Goal: Transaction & Acquisition: Book appointment/travel/reservation

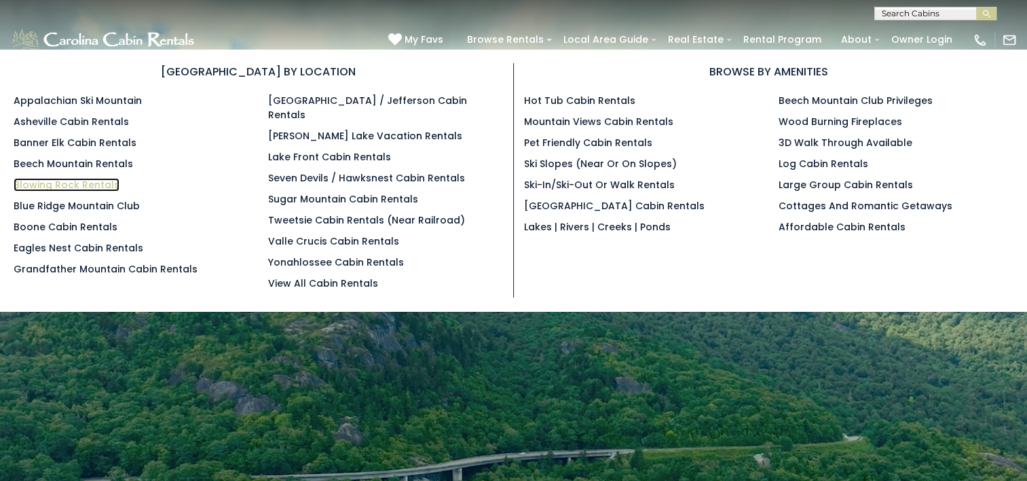
click at [98, 185] on link "Blowing Rock Rentals" at bounding box center [67, 185] width 106 height 14
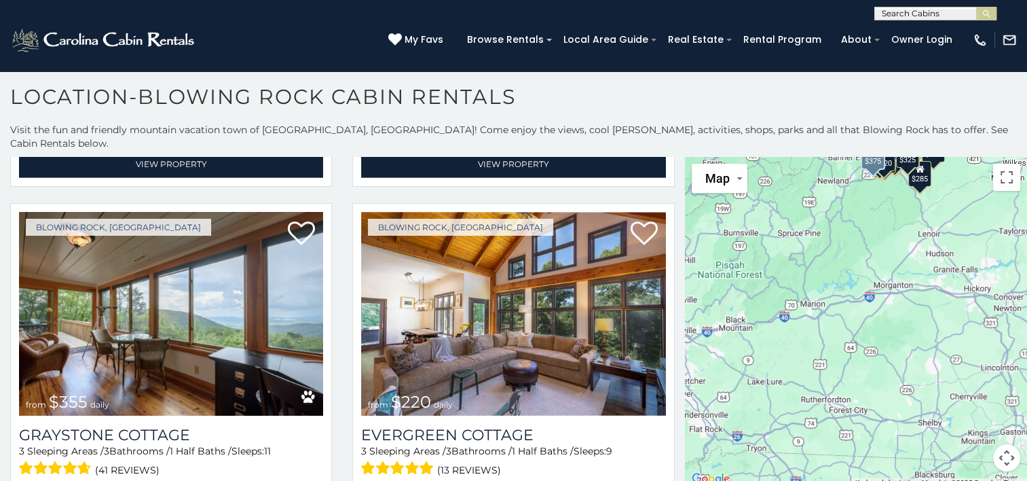
scroll to position [4310, 0]
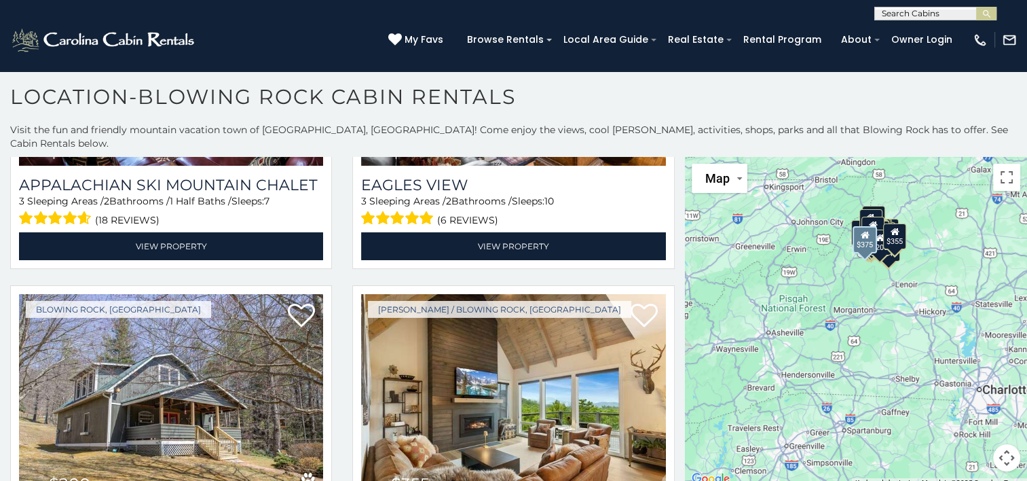
scroll to position [9553, 0]
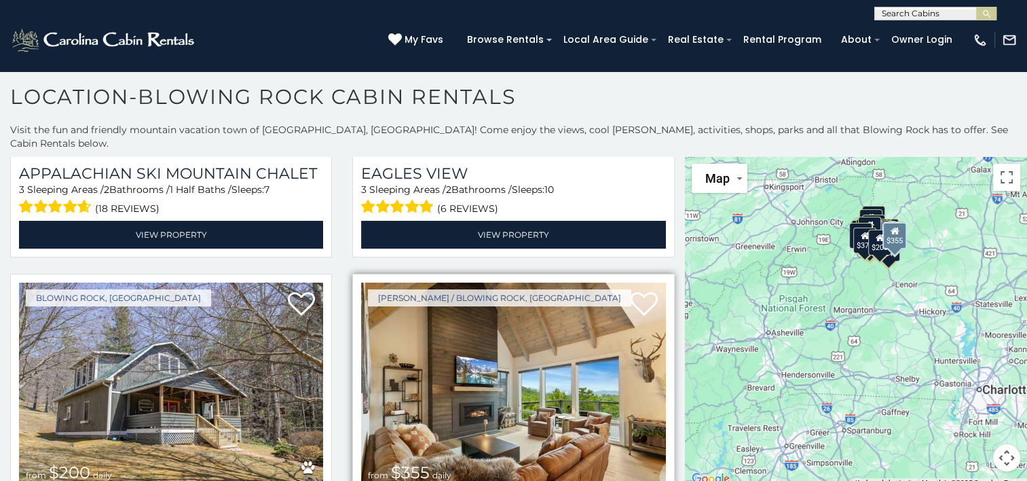
click at [476, 282] on img at bounding box center [513, 384] width 304 height 204
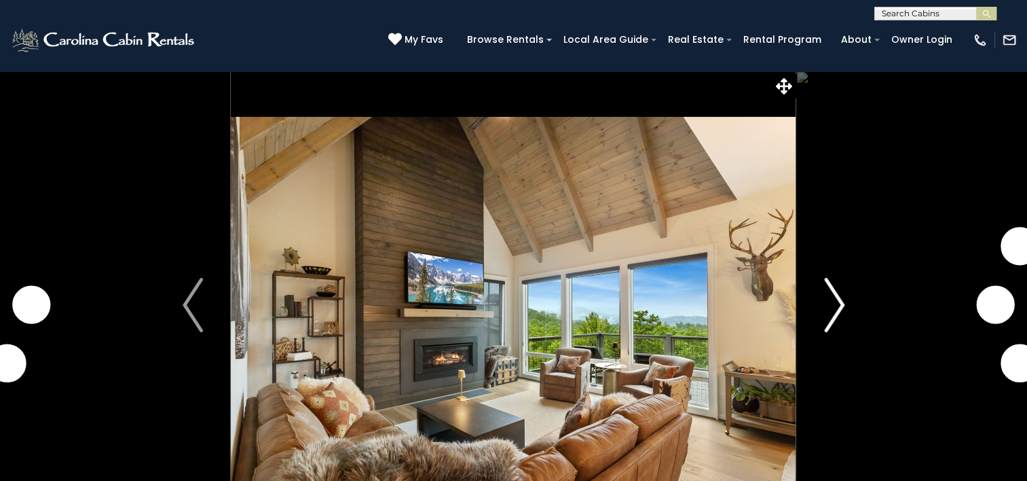
click at [833, 310] on img "Next" at bounding box center [834, 305] width 20 height 54
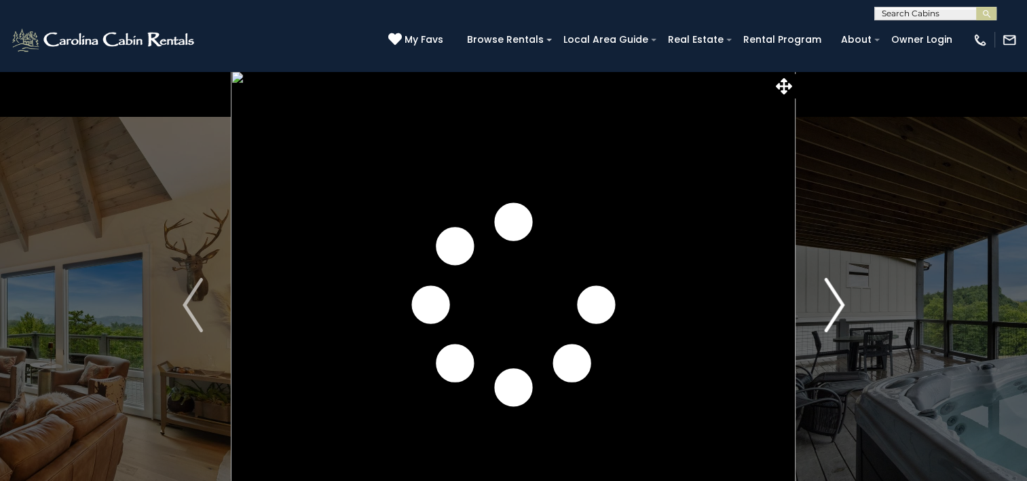
click at [833, 310] on img "Next" at bounding box center [834, 305] width 20 height 54
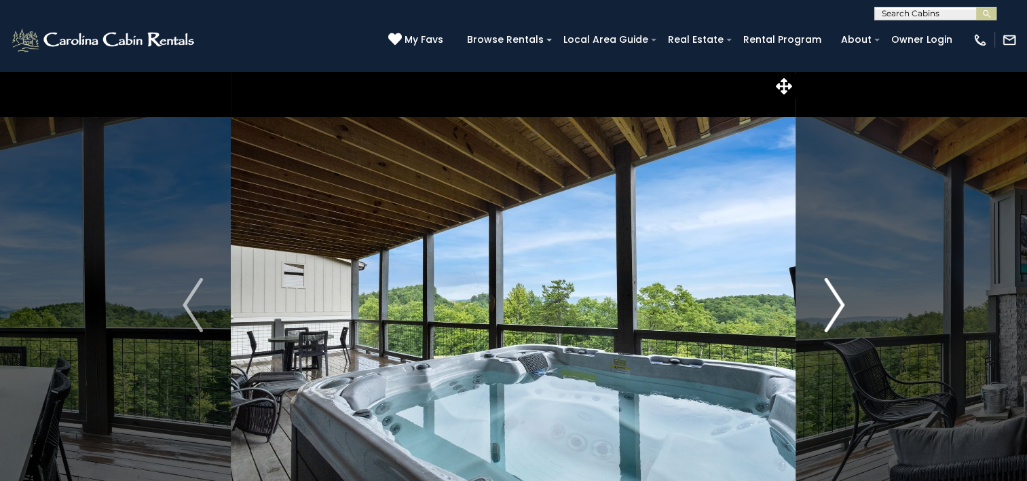
click at [833, 310] on img "Next" at bounding box center [834, 305] width 20 height 54
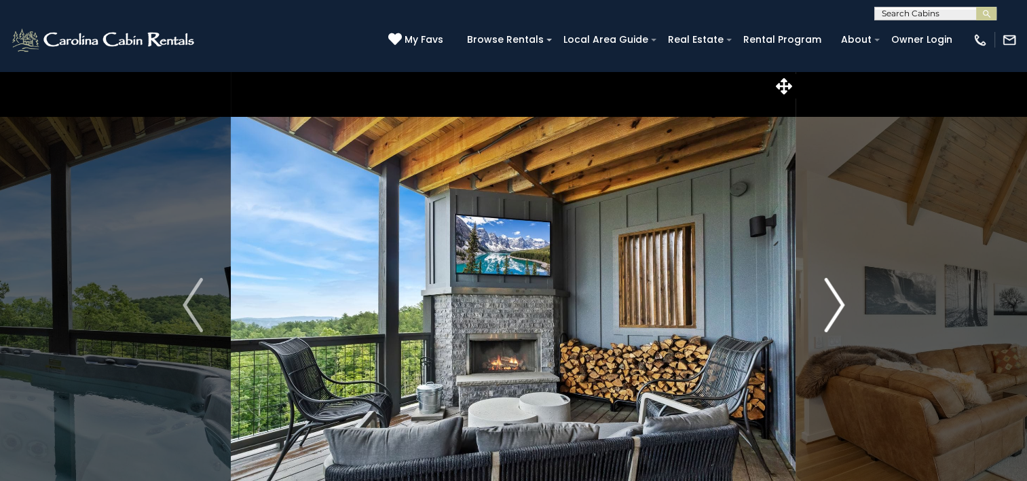
click at [833, 310] on img "Next" at bounding box center [834, 305] width 20 height 54
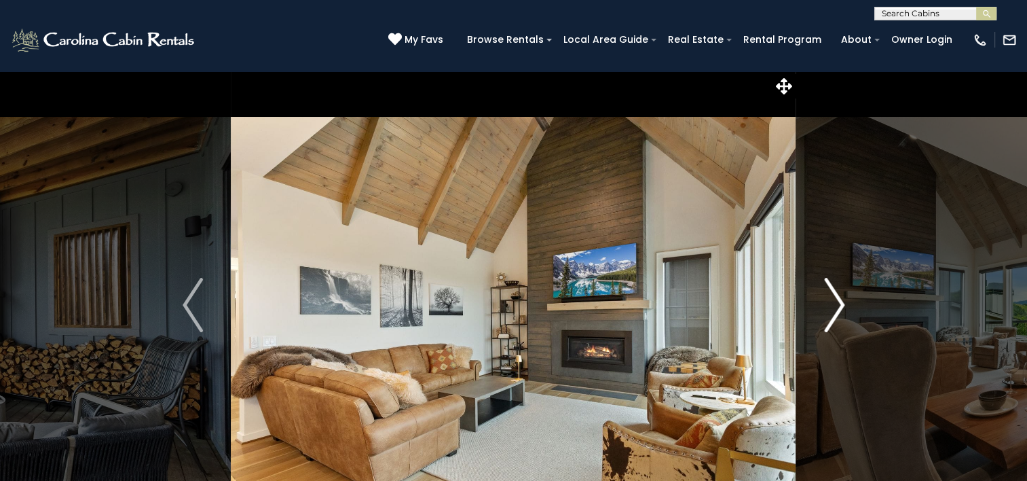
click at [833, 310] on img "Next" at bounding box center [834, 305] width 20 height 54
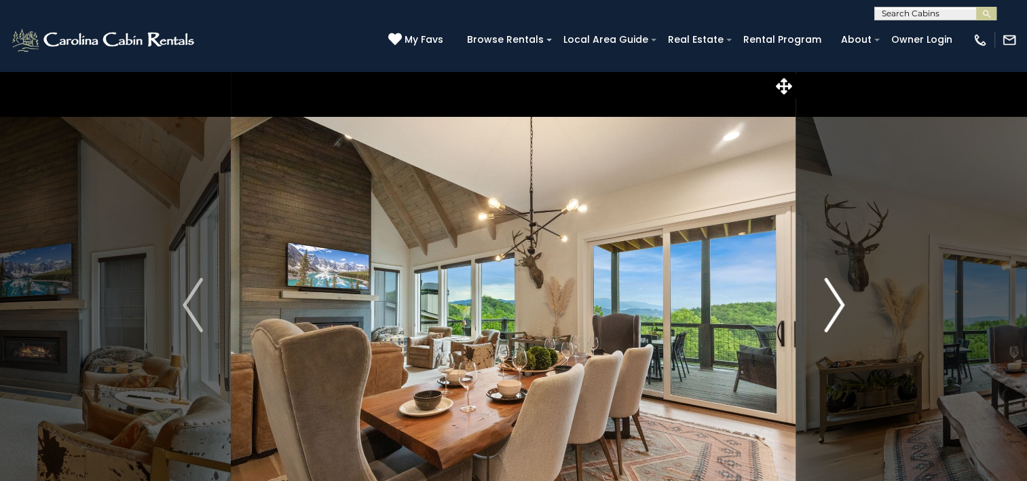
click at [833, 310] on img "Next" at bounding box center [834, 305] width 20 height 54
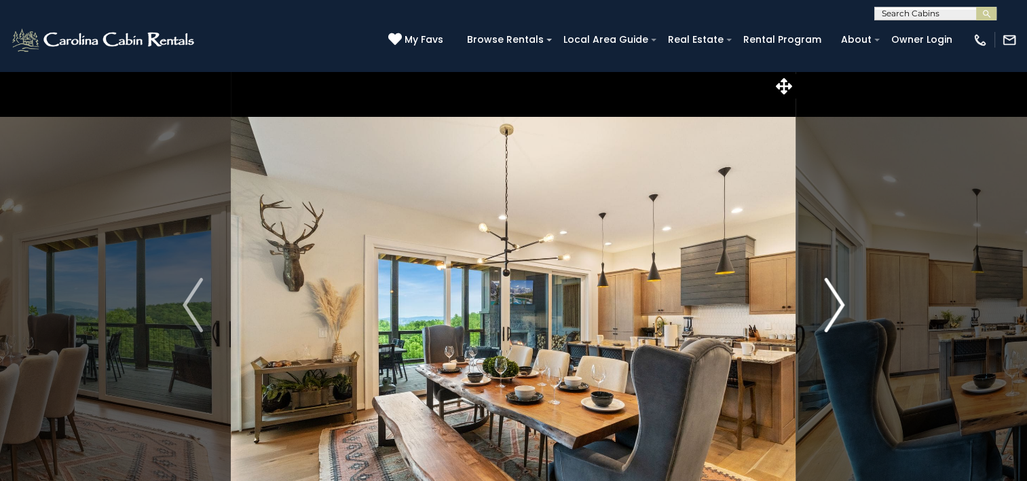
click at [833, 310] on img "Next" at bounding box center [834, 305] width 20 height 54
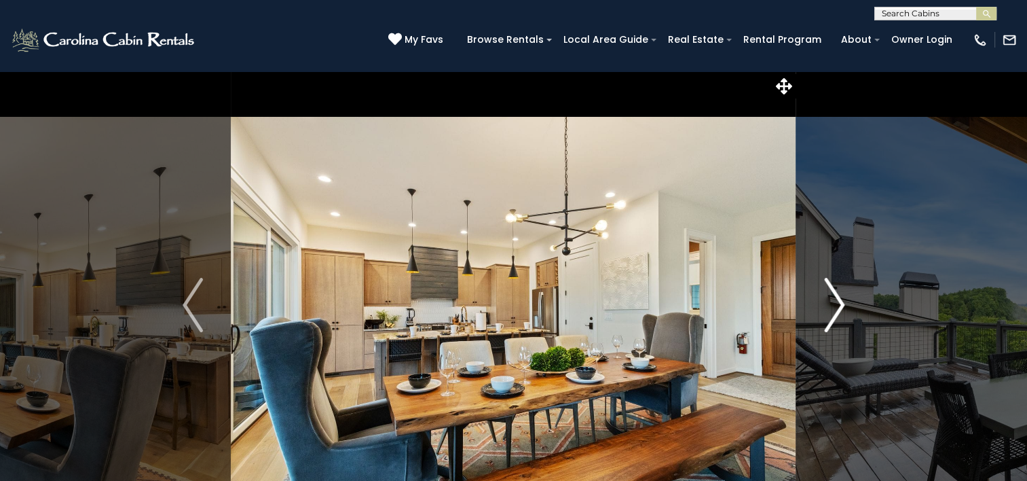
click at [835, 312] on img "Next" at bounding box center [834, 305] width 20 height 54
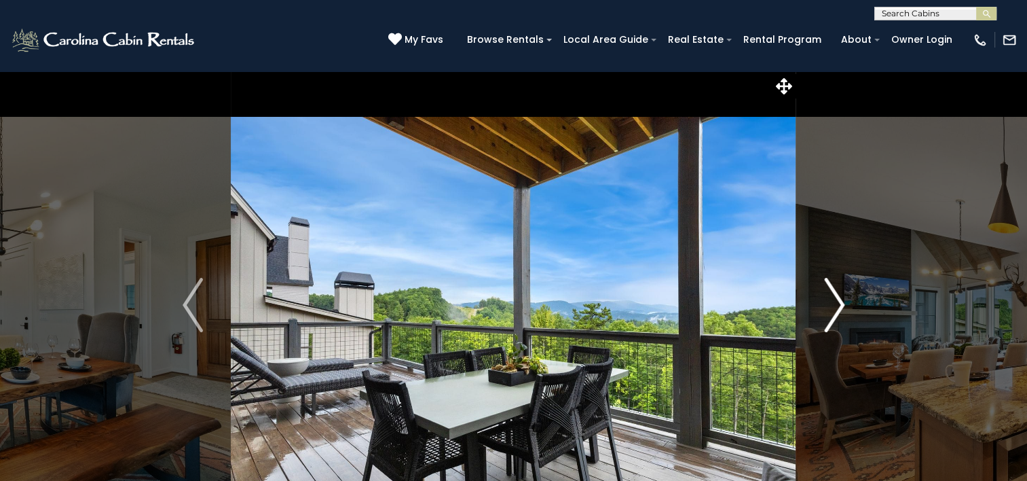
click at [835, 312] on img "Next" at bounding box center [834, 305] width 20 height 54
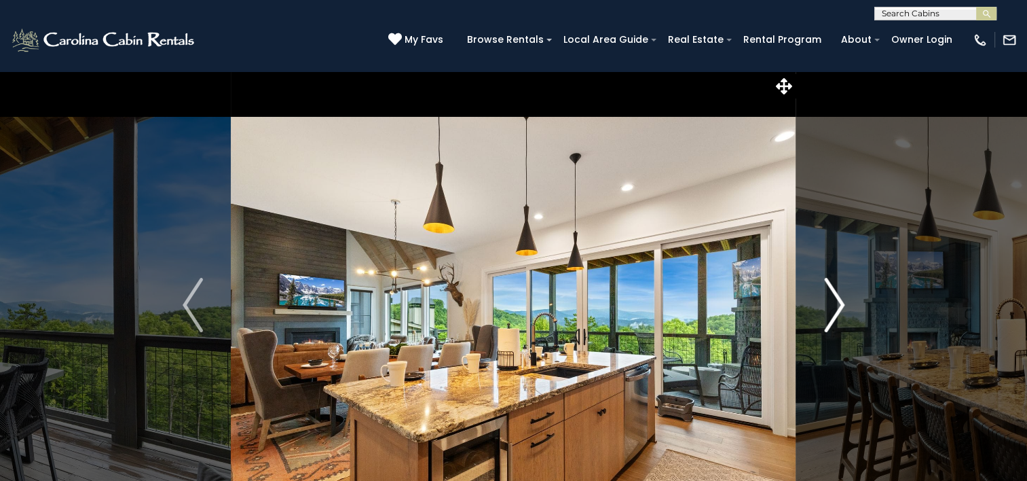
click at [832, 313] on img "Next" at bounding box center [834, 305] width 20 height 54
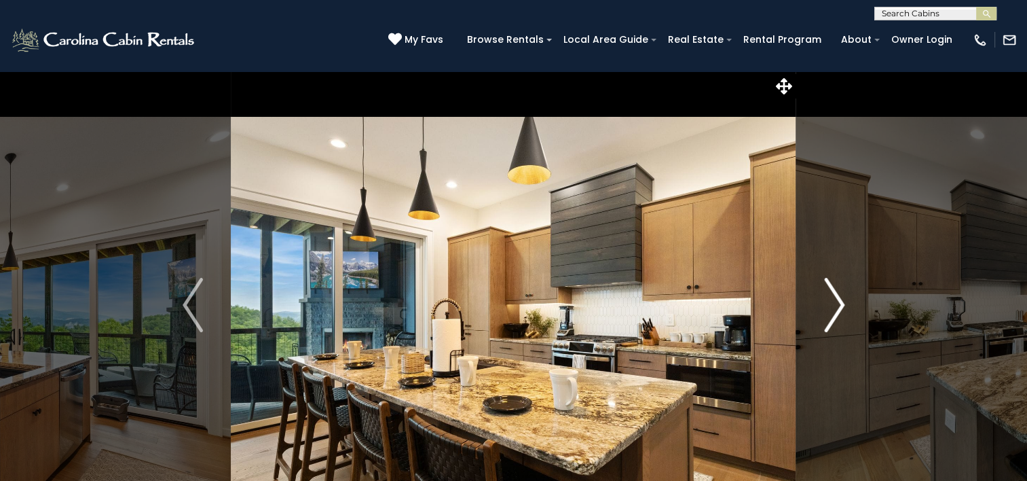
click at [831, 314] on img "Next" at bounding box center [834, 305] width 20 height 54
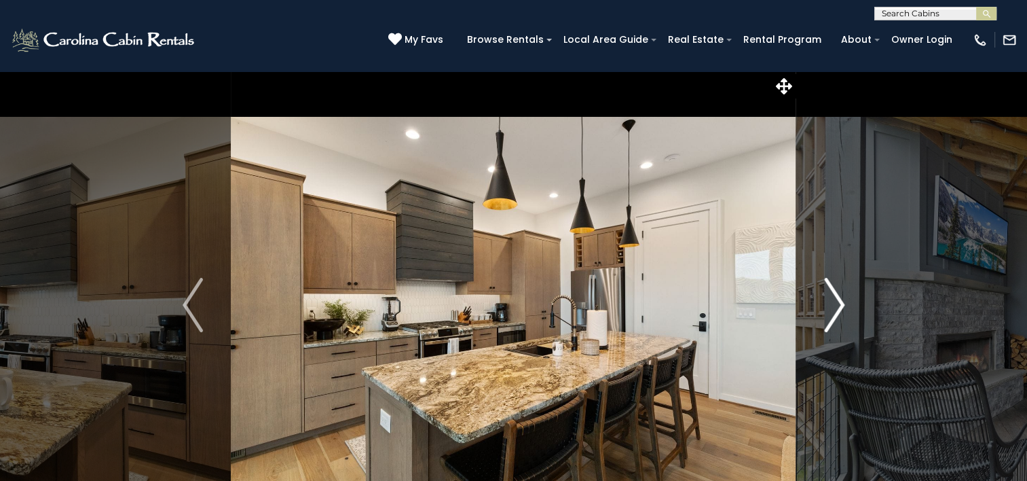
click at [831, 314] on img "Next" at bounding box center [834, 305] width 20 height 54
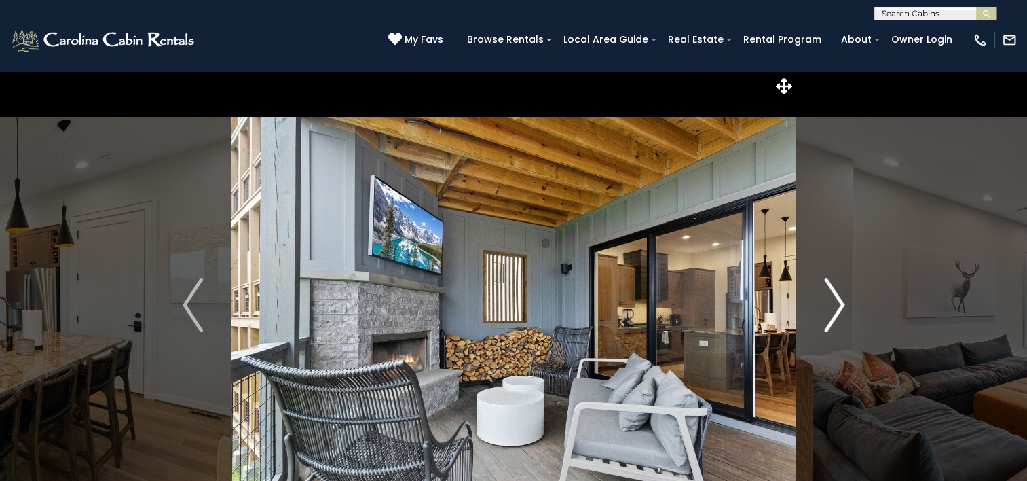
click at [831, 314] on img "Next" at bounding box center [834, 305] width 20 height 54
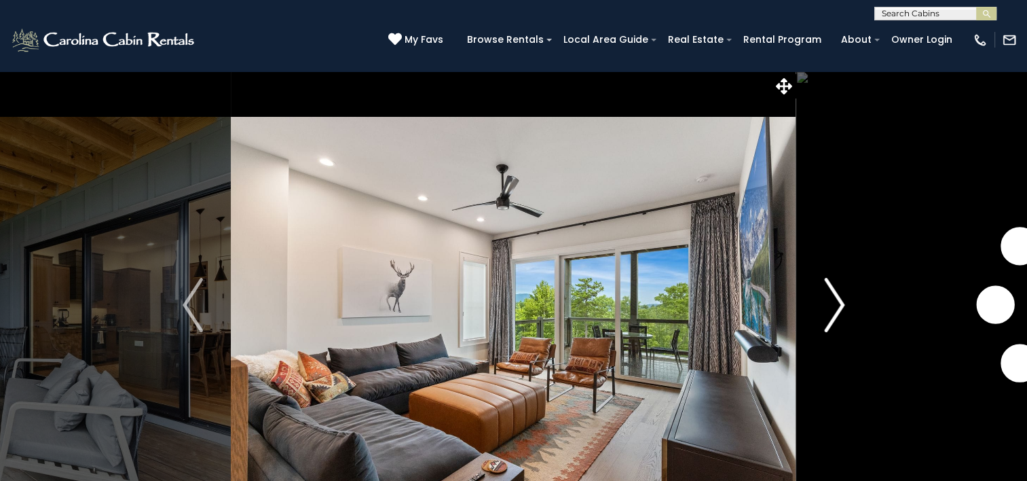
click at [831, 314] on img "Next" at bounding box center [834, 305] width 20 height 54
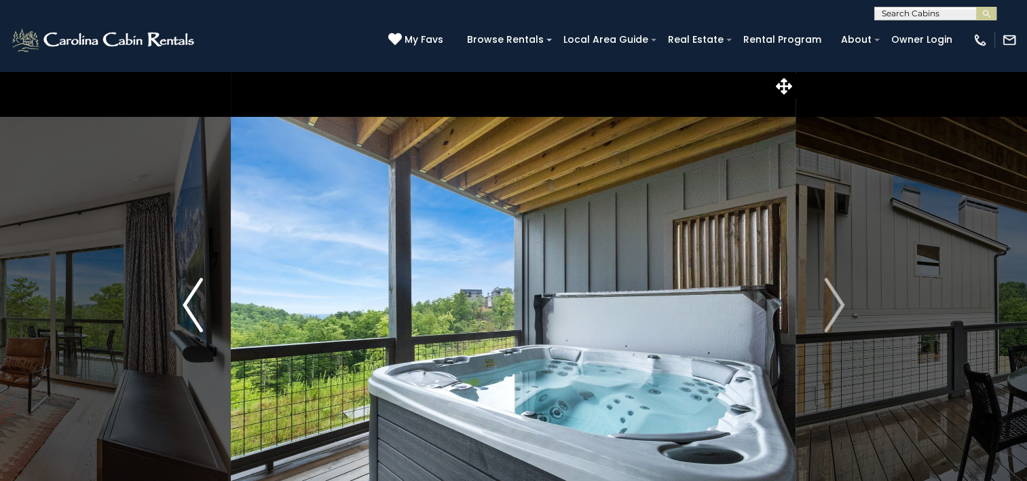
click at [184, 302] on img "Previous" at bounding box center [193, 305] width 20 height 54
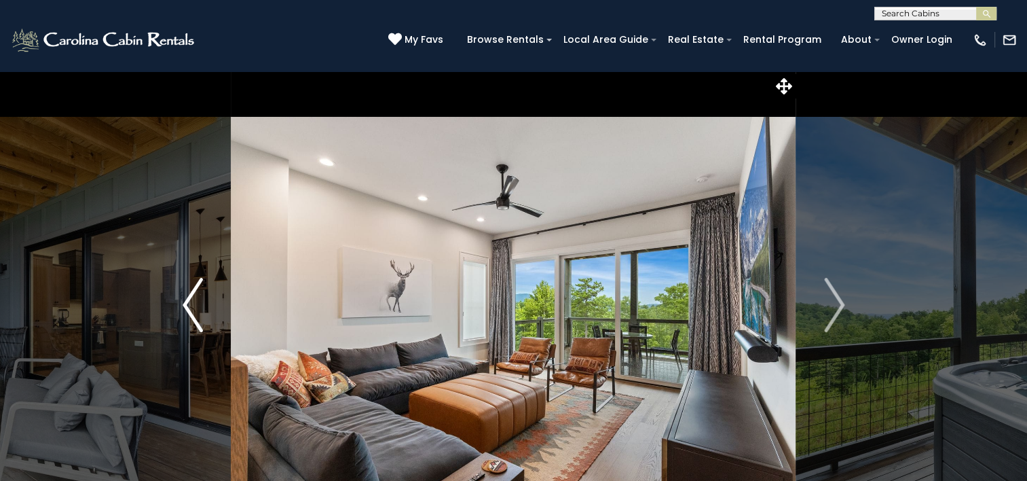
click at [184, 302] on img "Previous" at bounding box center [193, 305] width 20 height 54
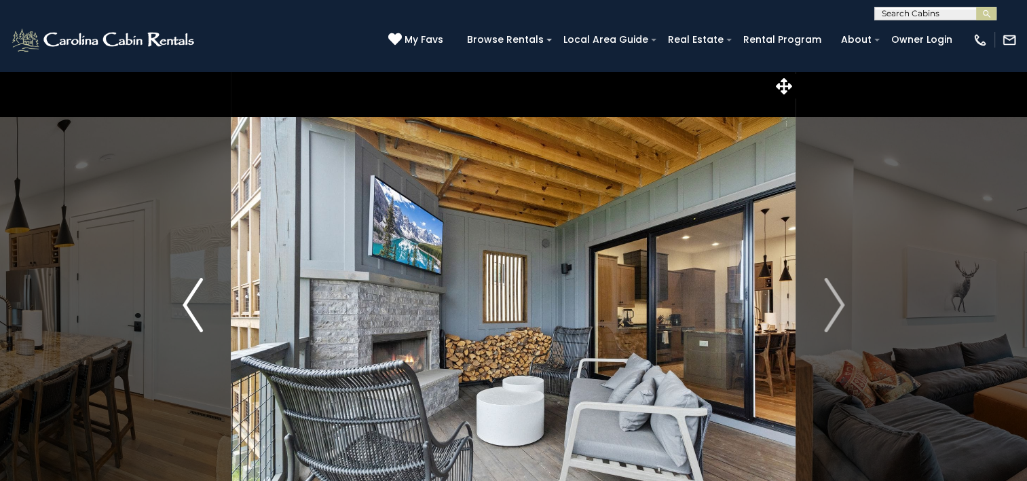
click at [184, 302] on img "Previous" at bounding box center [193, 305] width 20 height 54
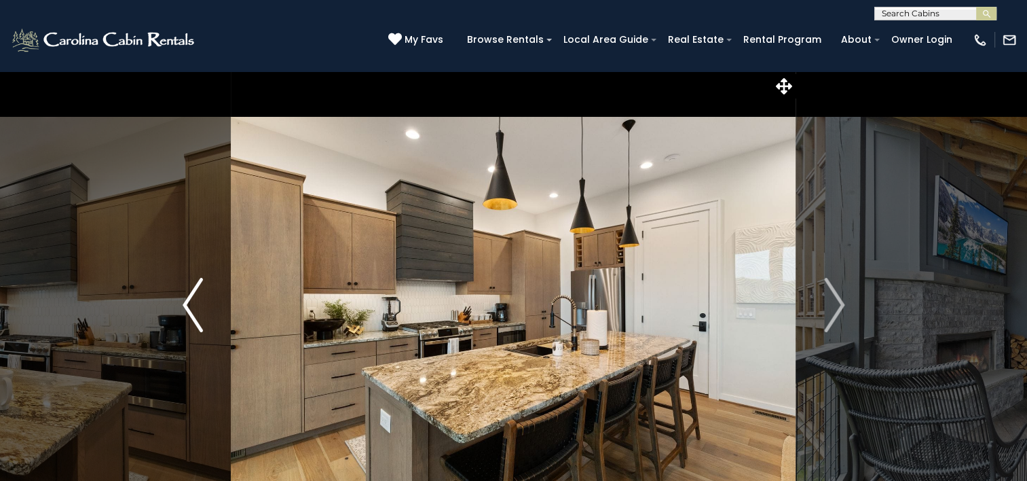
click at [184, 302] on img "Previous" at bounding box center [193, 305] width 20 height 54
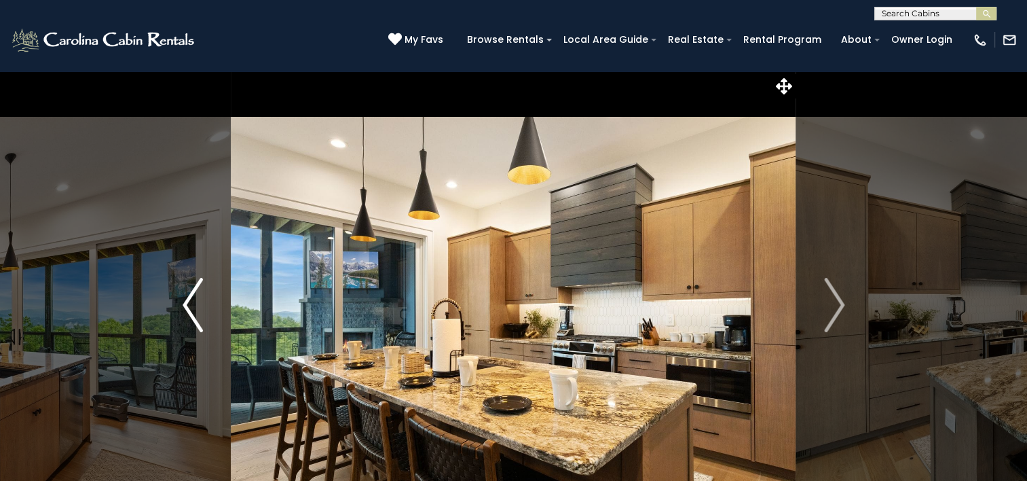
click at [184, 302] on img "Previous" at bounding box center [193, 305] width 20 height 54
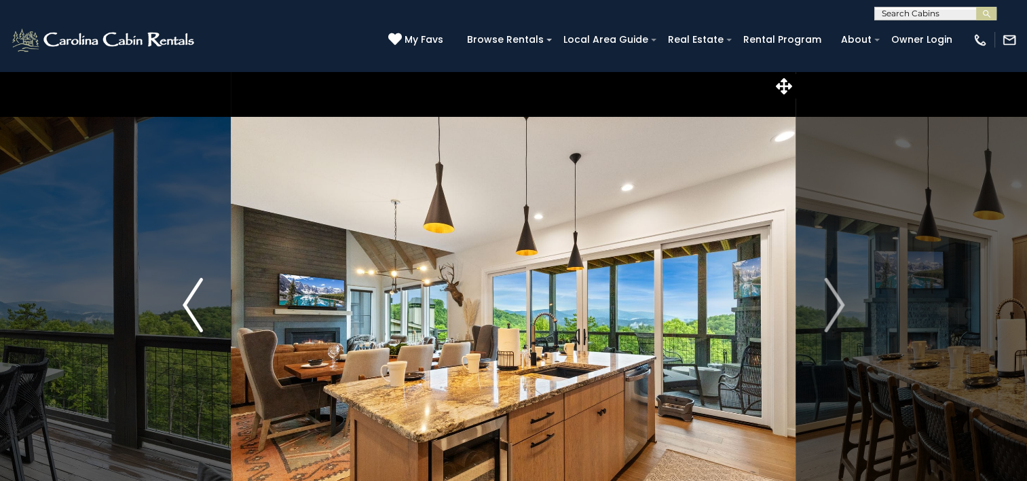
click at [184, 302] on img "Previous" at bounding box center [193, 305] width 20 height 54
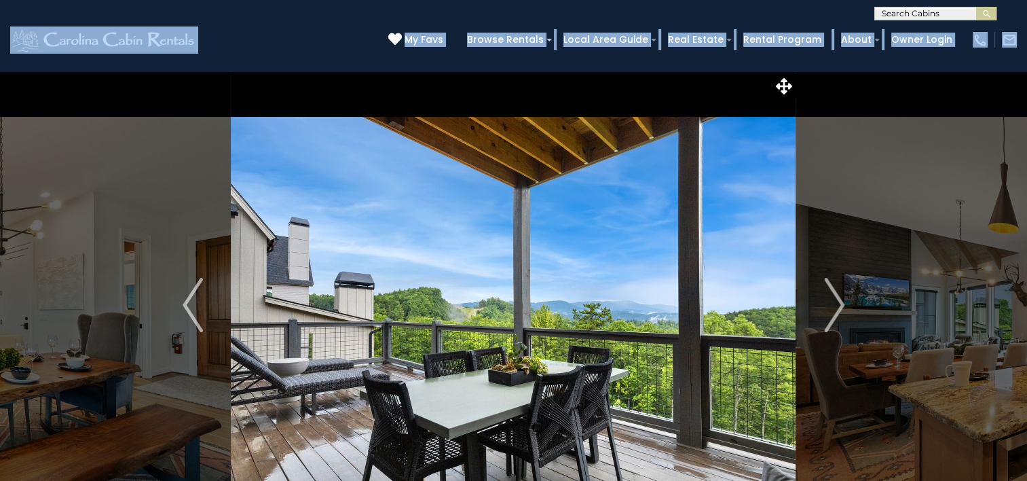
drag, startPoint x: 72, startPoint y: 0, endPoint x: 519, endPoint y: 153, distance: 472.2
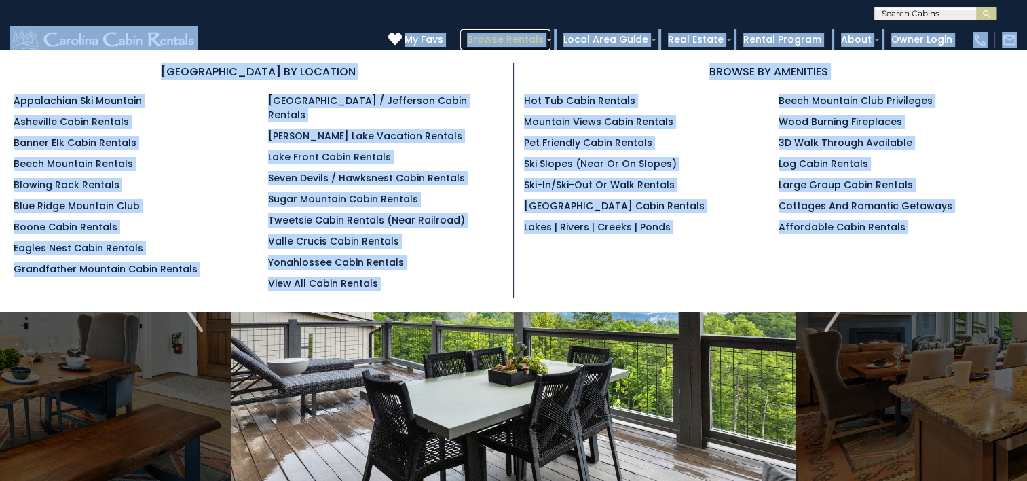
click at [514, 32] on link "Browse Rentals" at bounding box center [505, 39] width 90 height 21
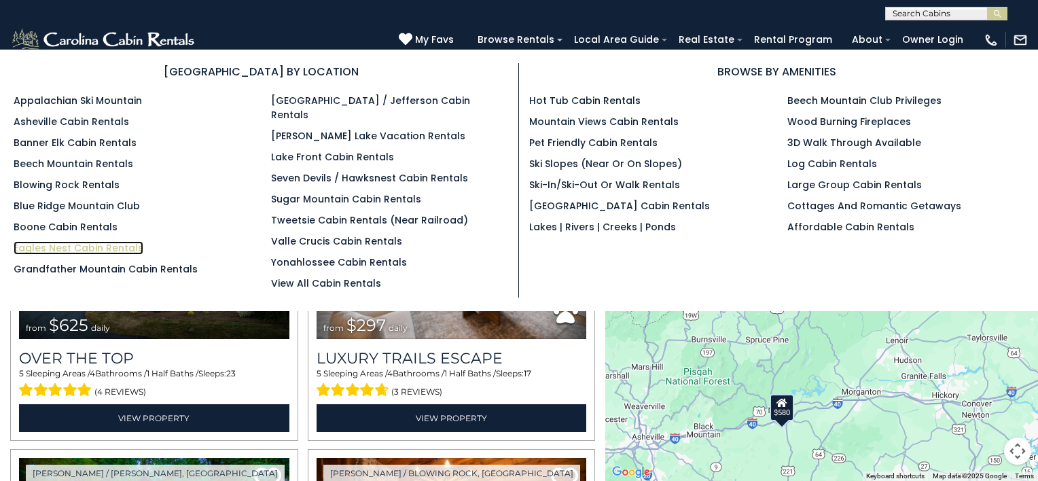
click at [89, 251] on link "Eagles Nest Cabin Rentals" at bounding box center [79, 248] width 130 height 14
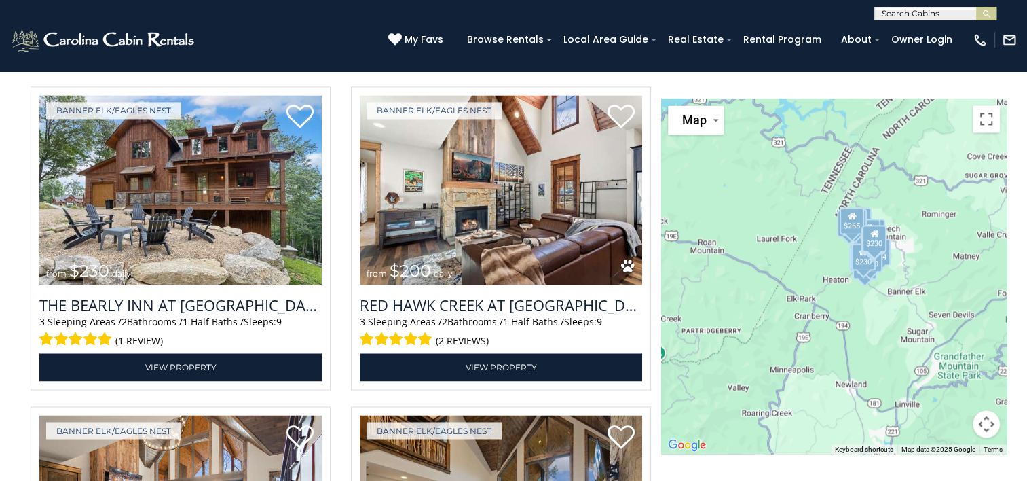
scroll to position [2147, 0]
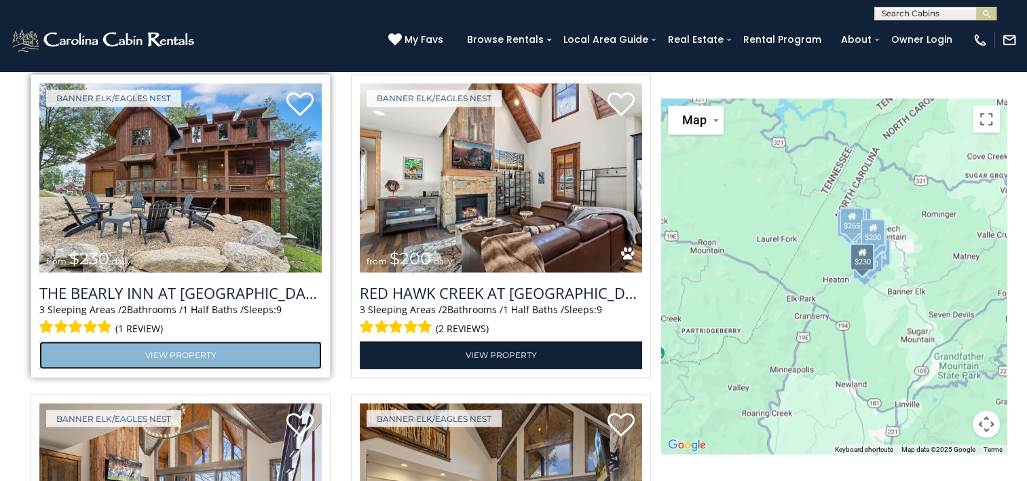
click at [200, 341] on link "View Property" at bounding box center [180, 355] width 282 height 28
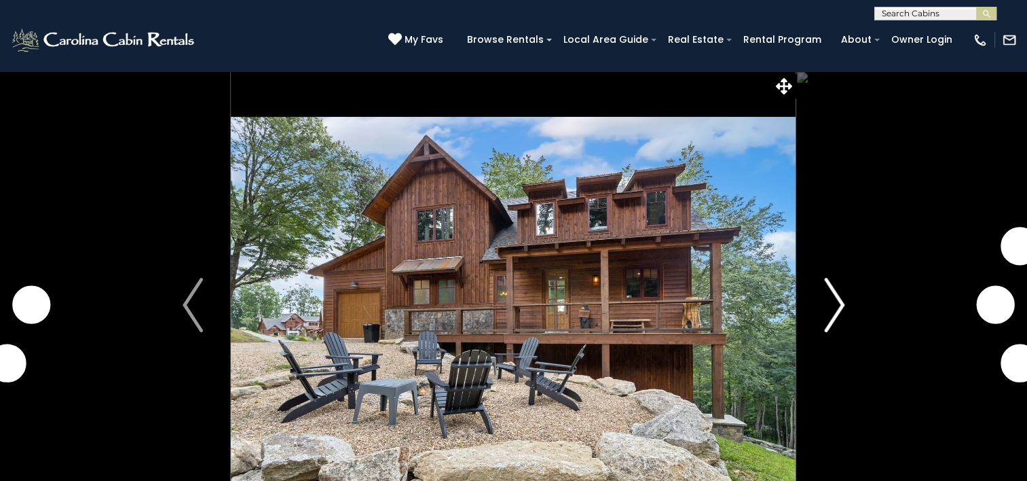
click at [834, 303] on img "Next" at bounding box center [834, 305] width 20 height 54
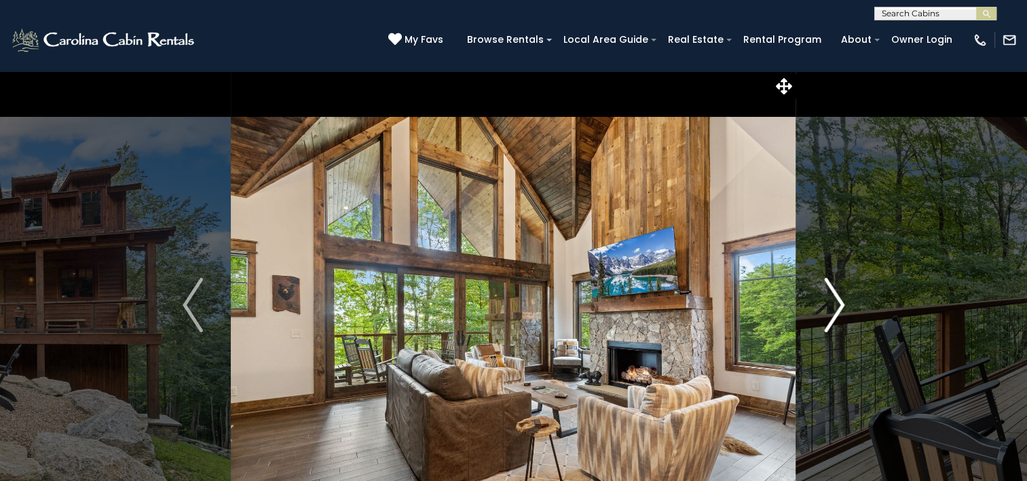
click at [834, 303] on img "Next" at bounding box center [834, 305] width 20 height 54
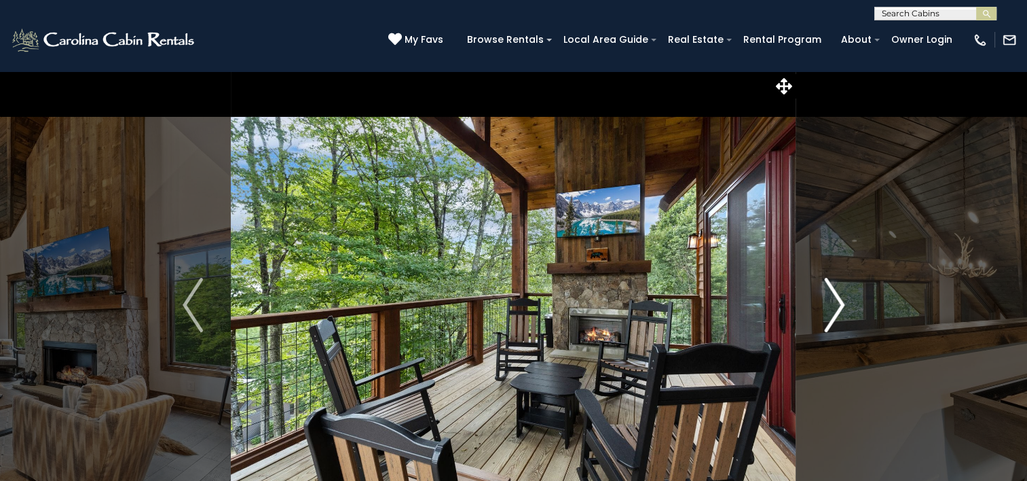
click at [834, 303] on img "Next" at bounding box center [834, 305] width 20 height 54
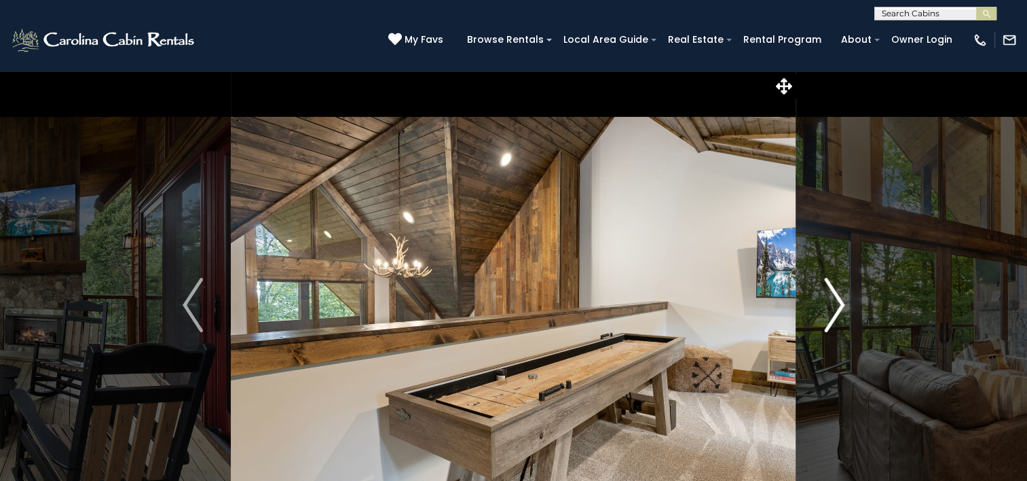
click at [834, 303] on img "Next" at bounding box center [834, 305] width 20 height 54
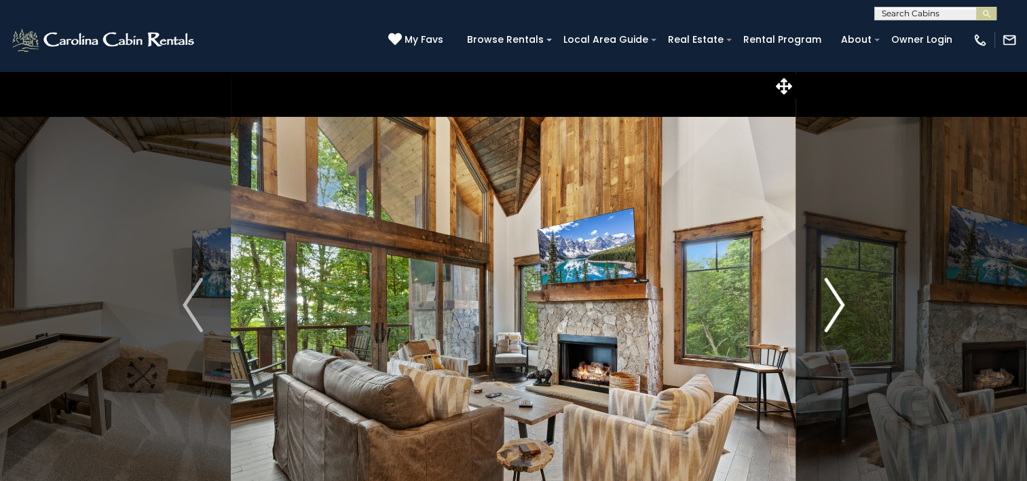
click at [834, 303] on img "Next" at bounding box center [834, 305] width 20 height 54
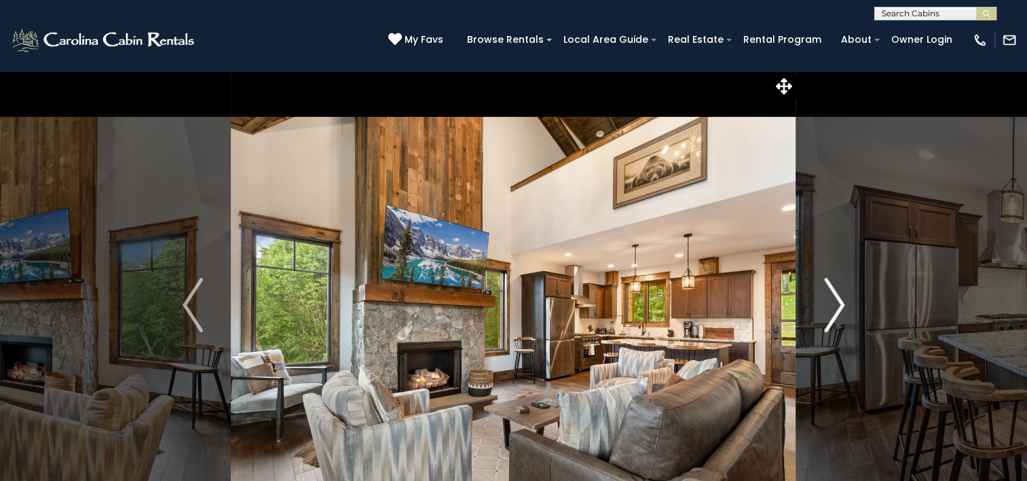
click at [834, 303] on img "Next" at bounding box center [834, 305] width 20 height 54
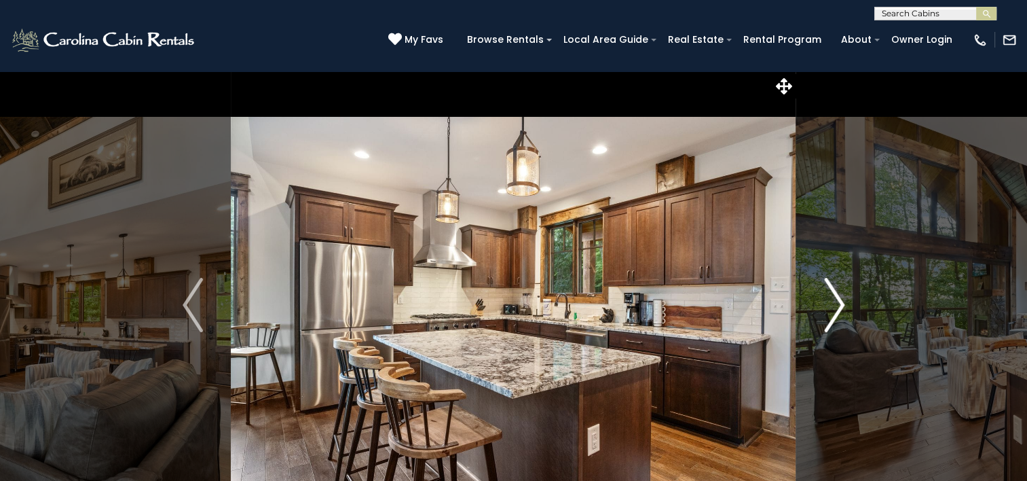
click at [834, 303] on img "Next" at bounding box center [834, 305] width 20 height 54
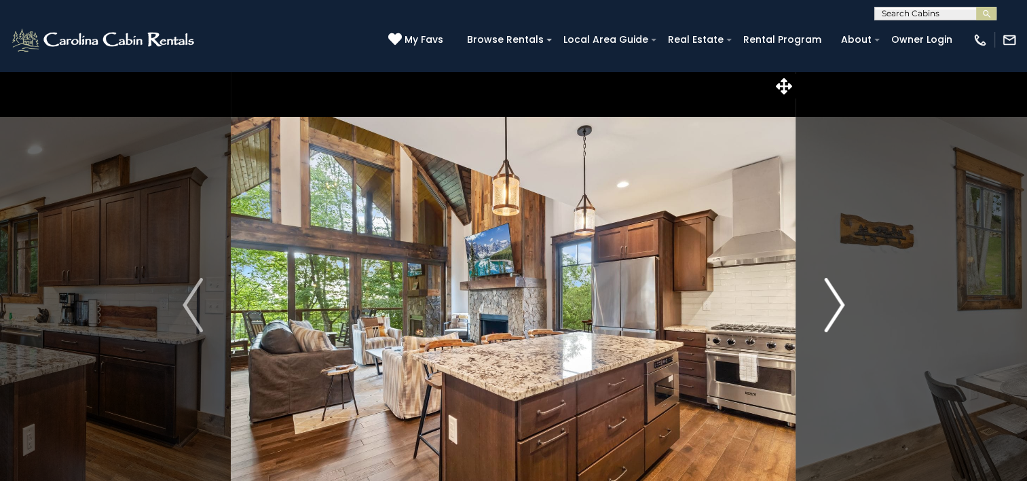
click at [834, 303] on img "Next" at bounding box center [834, 305] width 20 height 54
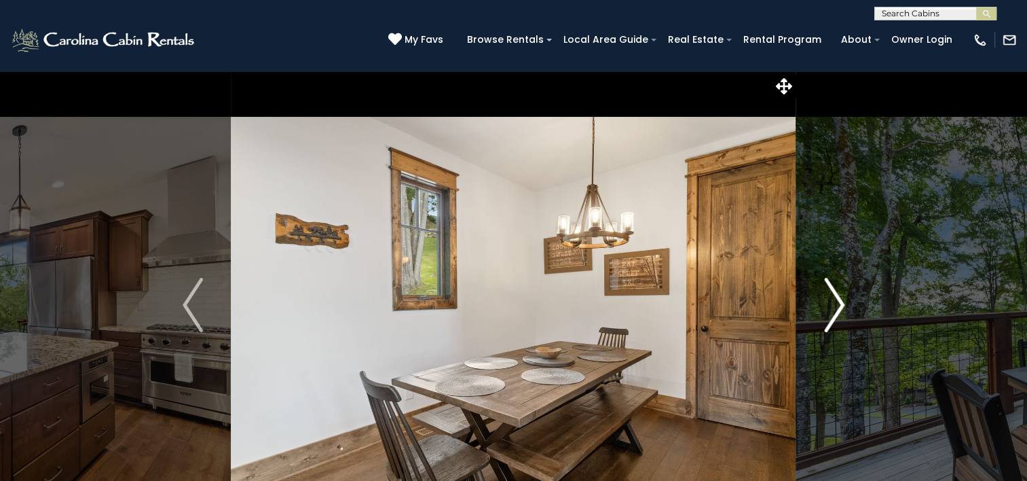
click at [834, 303] on img "Next" at bounding box center [834, 305] width 20 height 54
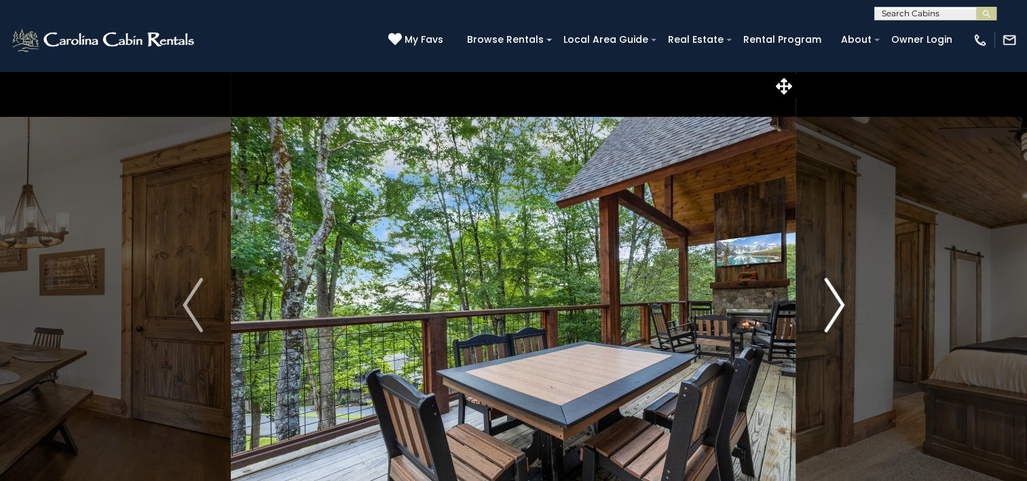
click at [834, 303] on img "Next" at bounding box center [834, 305] width 20 height 54
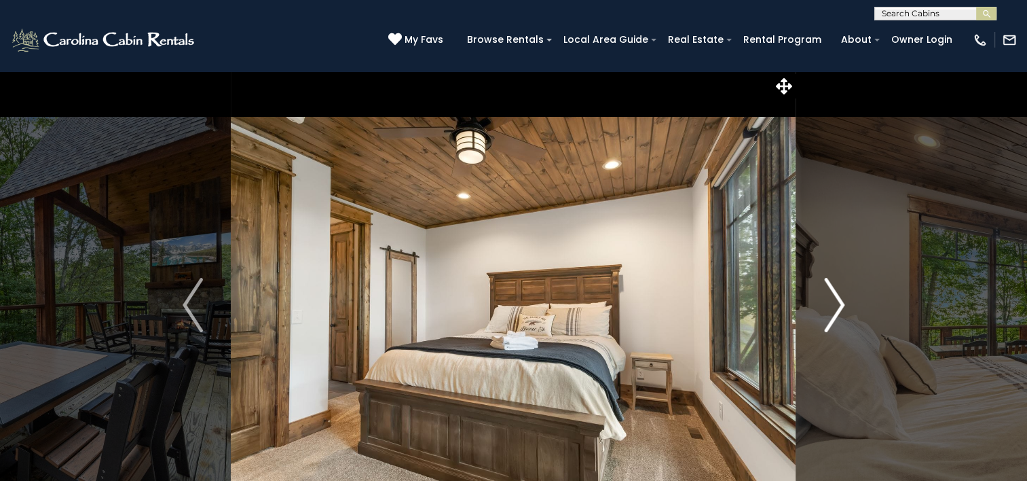
click at [834, 303] on img "Next" at bounding box center [834, 305] width 20 height 54
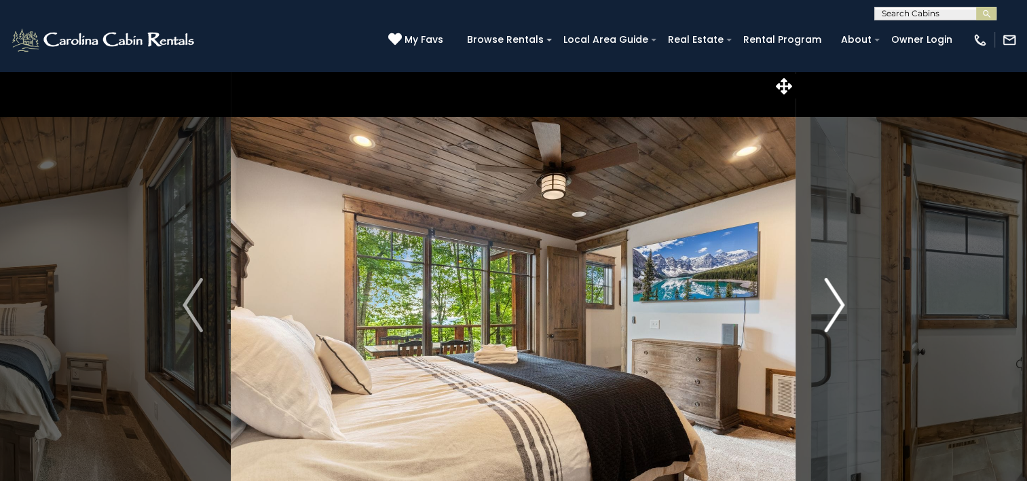
click at [834, 303] on img "Next" at bounding box center [834, 305] width 20 height 54
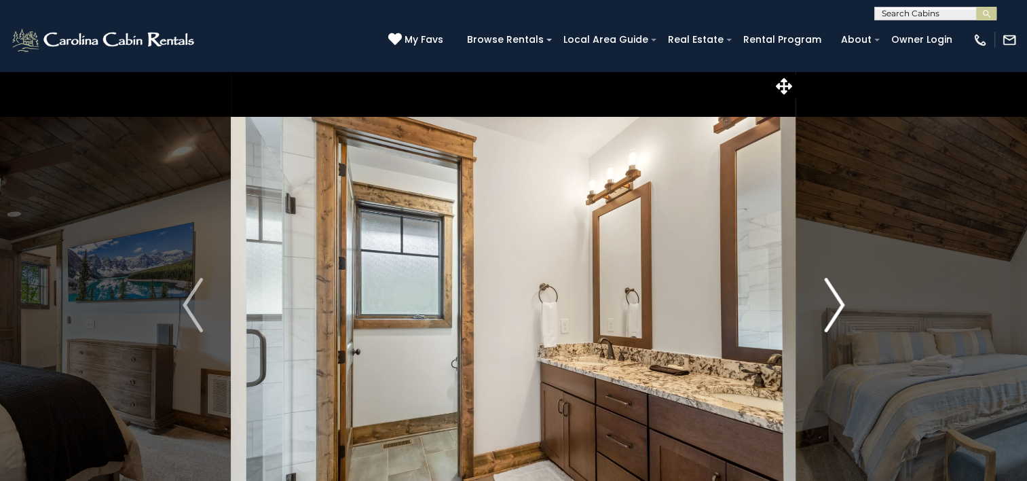
click at [834, 303] on img "Next" at bounding box center [834, 305] width 20 height 54
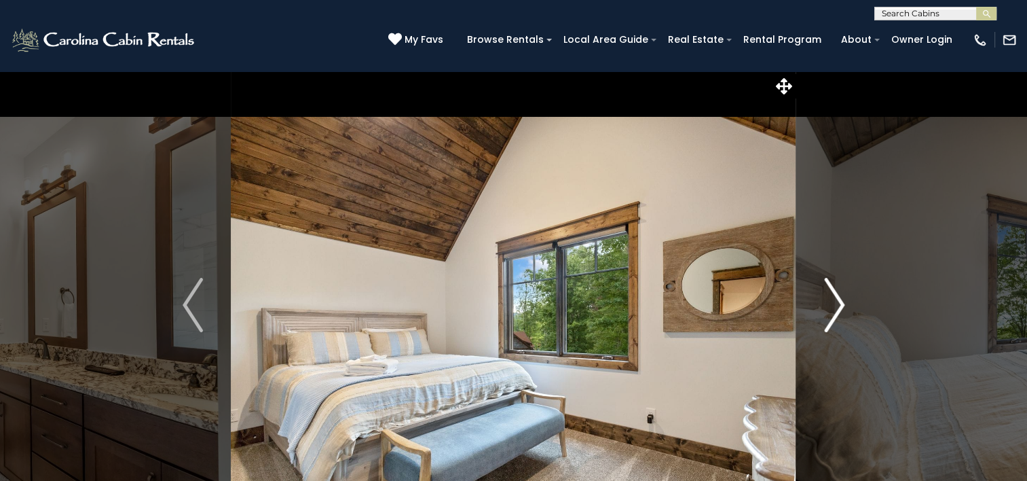
click at [834, 303] on img "Next" at bounding box center [834, 305] width 20 height 54
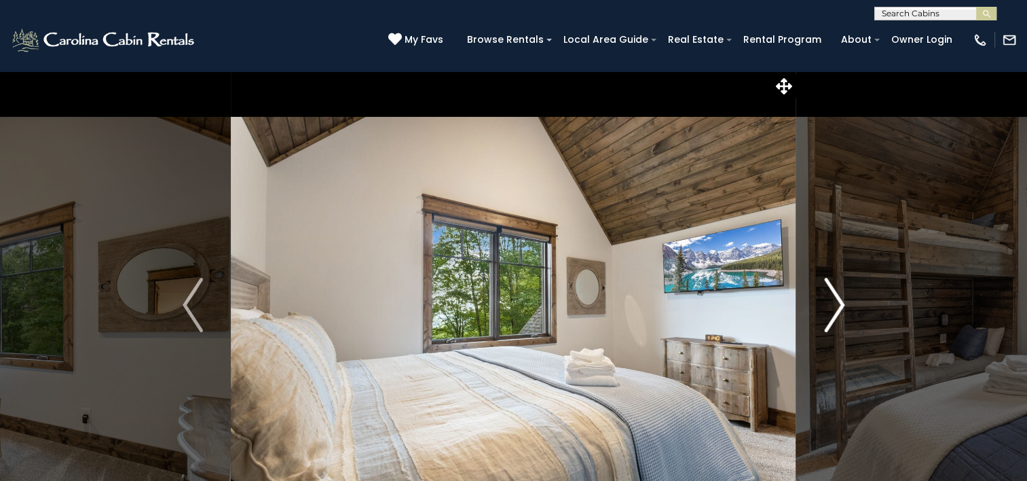
click at [834, 303] on img "Next" at bounding box center [834, 305] width 20 height 54
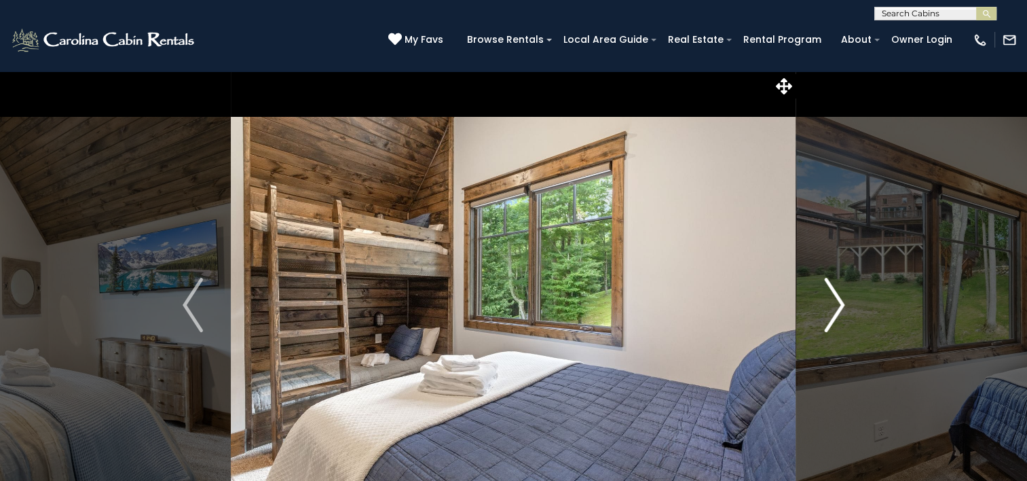
click at [834, 303] on img "Next" at bounding box center [834, 305] width 20 height 54
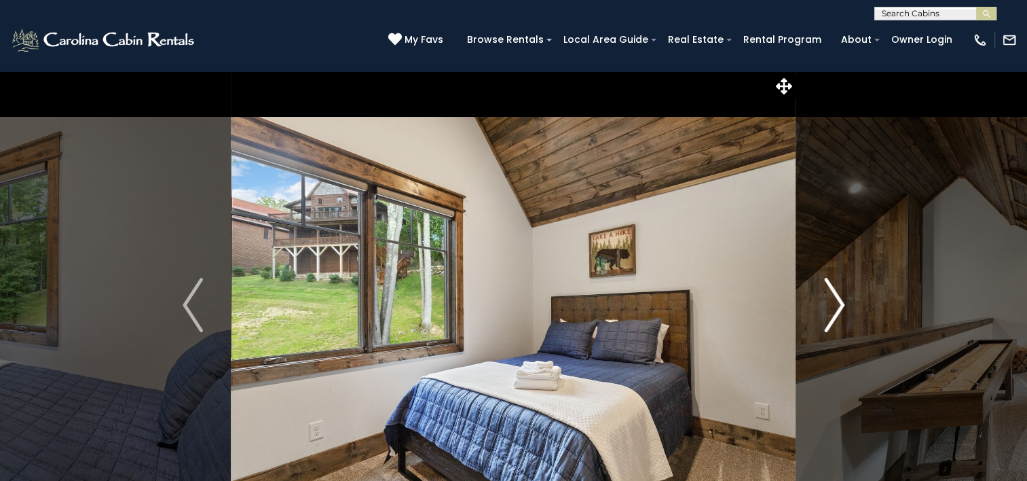
click at [834, 303] on img "Next" at bounding box center [834, 305] width 20 height 54
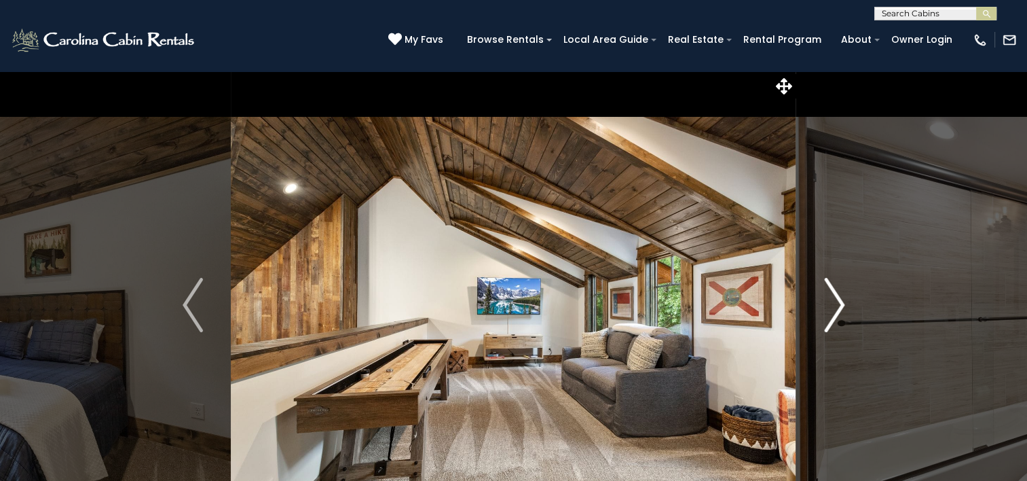
click at [834, 303] on img "Next" at bounding box center [834, 305] width 20 height 54
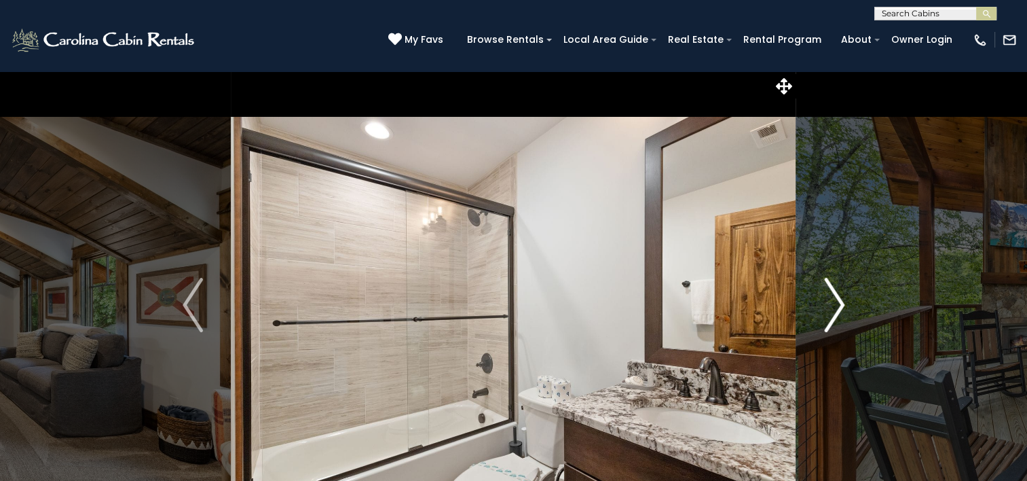
click at [834, 303] on img "Next" at bounding box center [834, 305] width 20 height 54
